Goal: Task Accomplishment & Management: Manage account settings

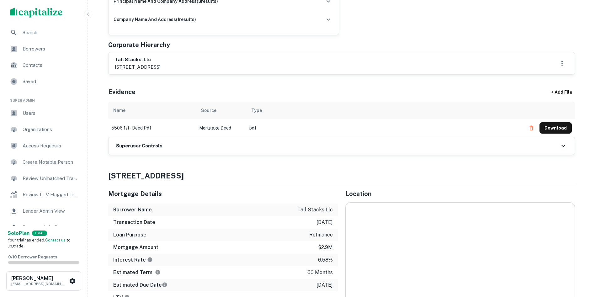
click at [124, 147] on h6 "Superuser Controls" at bounding box center [139, 145] width 46 height 7
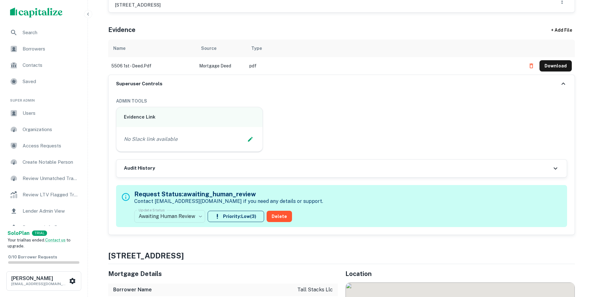
scroll to position [313, 0]
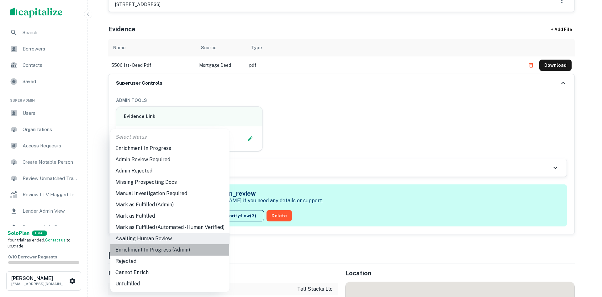
click at [167, 250] on li "Enrichment In Progress (Admin)" at bounding box center [169, 249] width 119 height 11
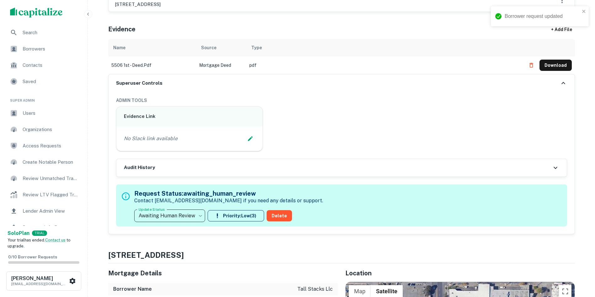
type input "**********"
click at [252, 140] on icon "Edit Slack Link" at bounding box center [250, 138] width 6 height 6
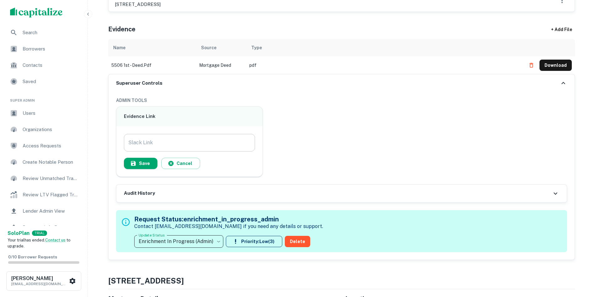
click at [212, 142] on input "Slack Link" at bounding box center [189, 143] width 131 height 18
paste input "**********"
type input "**********"
click at [139, 163] on button "Save" at bounding box center [141, 163] width 34 height 11
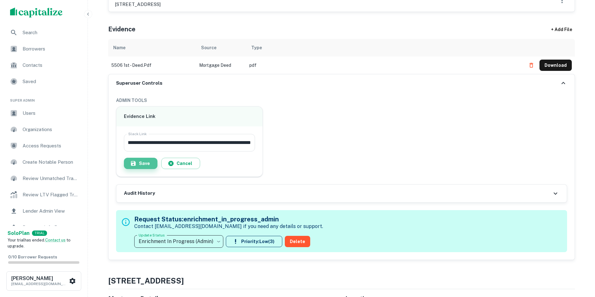
scroll to position [0, 0]
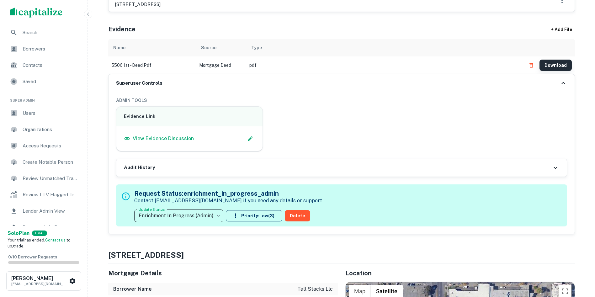
click at [558, 63] on button "Download" at bounding box center [555, 65] width 32 height 11
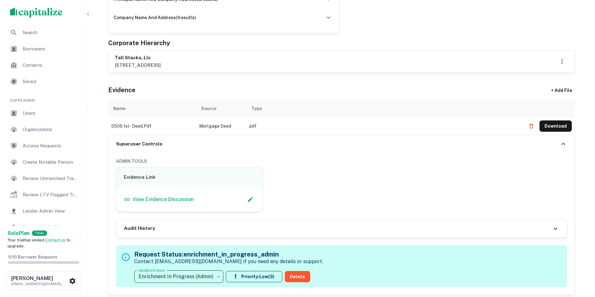
scroll to position [251, 0]
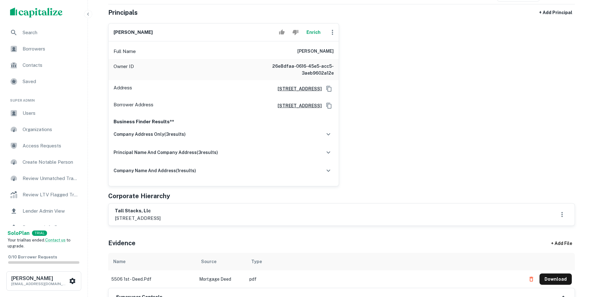
scroll to position [94, 0]
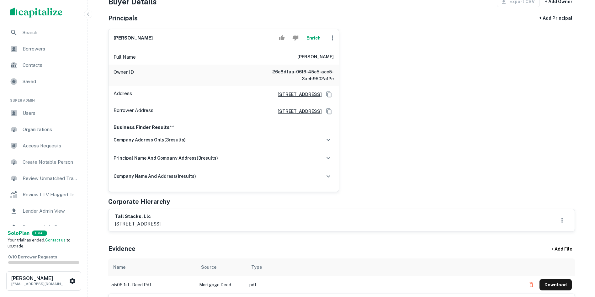
click at [130, 216] on h6 "tall stacks, llc" at bounding box center [138, 216] width 46 height 7
copy h6 "tall stacks, llc"
drag, startPoint x: 147, startPoint y: 37, endPoint x: 105, endPoint y: 37, distance: 42.0
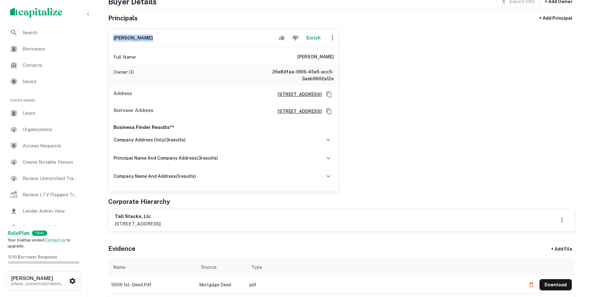
click at [105, 37] on div "[PERSON_NAME] Enrich Full Name [PERSON_NAME] Owner ID 26e8dfaa-0616-45e5-acc5-3…" at bounding box center [221, 108] width 236 height 168
copy h6 "[PERSON_NAME]"
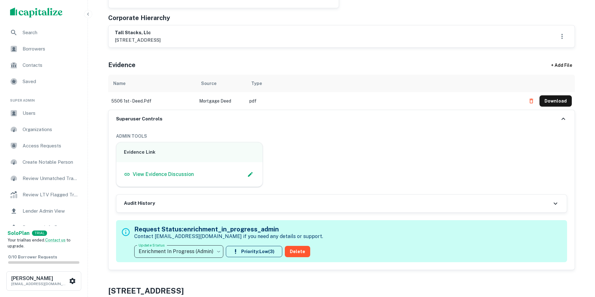
scroll to position [313, 0]
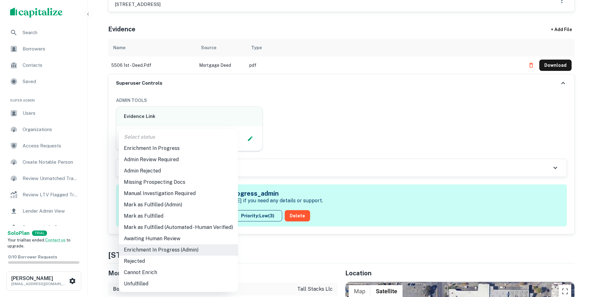
click at [170, 159] on li "Admin Review Required" at bounding box center [178, 159] width 119 height 11
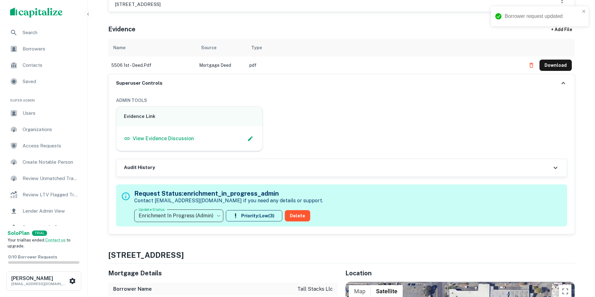
type input "**********"
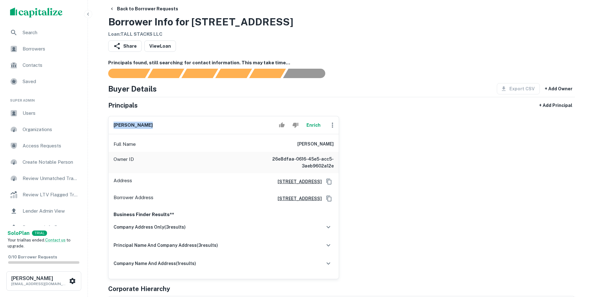
scroll to position [0, 0]
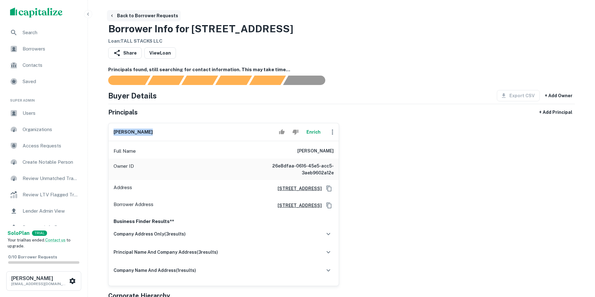
click at [118, 12] on button "Back to Borrower Requests" at bounding box center [144, 15] width 74 height 11
